Goal: Transaction & Acquisition: Book appointment/travel/reservation

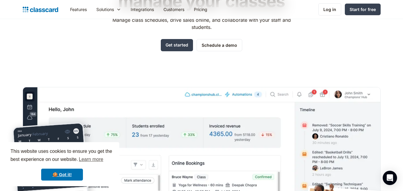
scroll to position [29, 0]
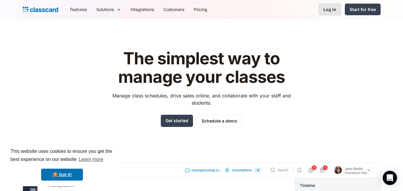
click at [329, 9] on div "Log in" at bounding box center [330, 9] width 13 height 6
click at [227, 123] on link "Schedule a demo" at bounding box center [220, 121] width 46 height 12
